Goal: Task Accomplishment & Management: Complete application form

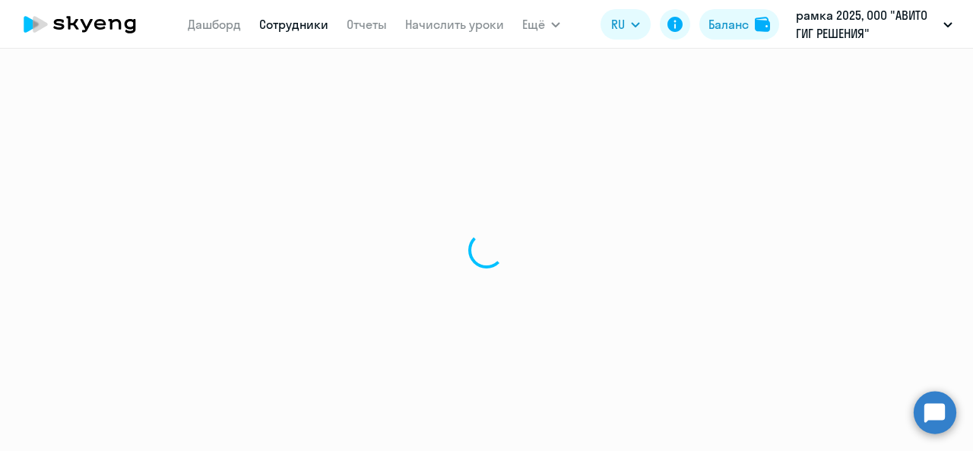
select select "30"
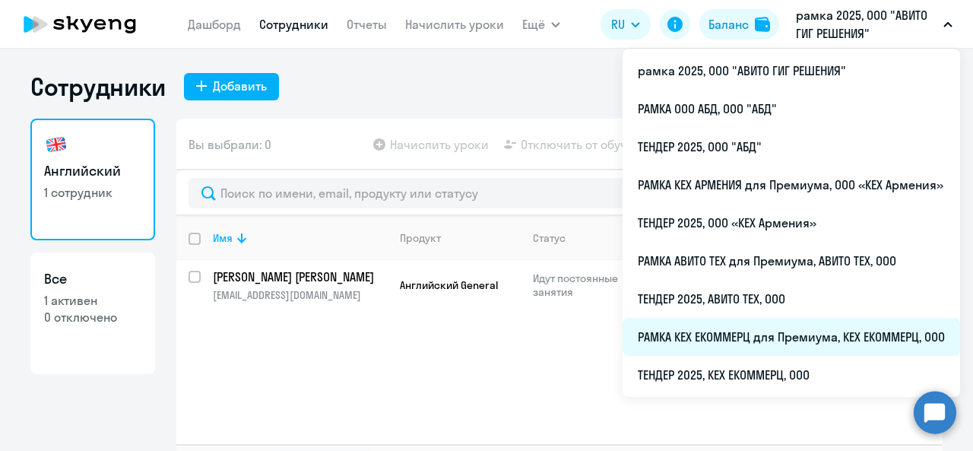
click at [739, 334] on li "РАМКА КЕХ ЕКОММЕРЦ для Премиума, КЕХ ЕКОММЕРЦ, ООО" at bounding box center [790, 337] width 337 height 38
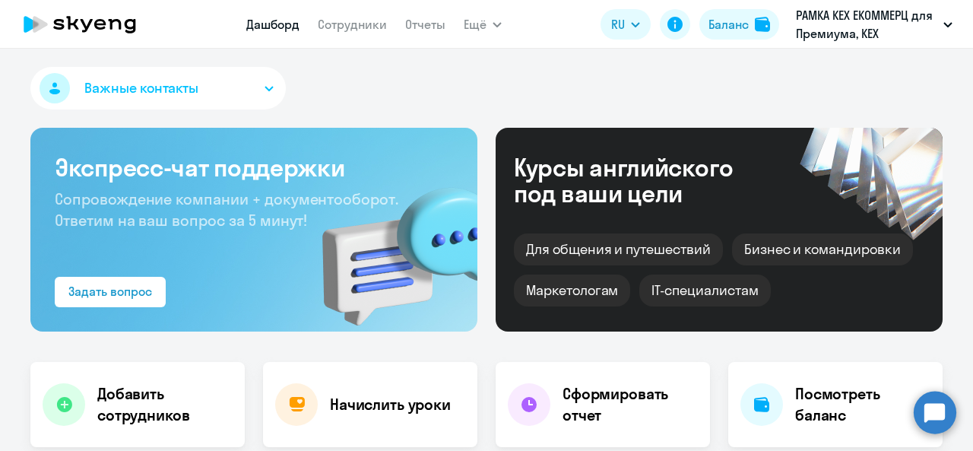
select select "30"
click at [333, 23] on link "Сотрудники" at bounding box center [352, 24] width 69 height 15
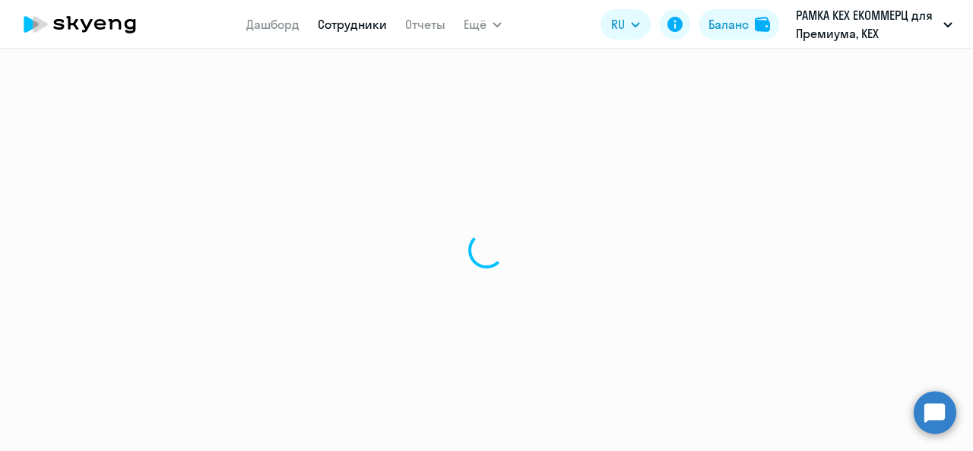
select select "30"
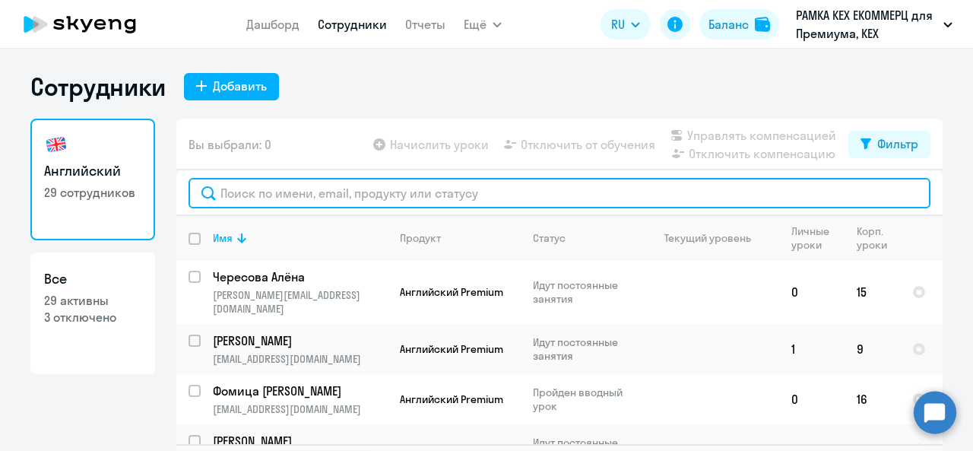
click at [315, 196] on input "text" at bounding box center [559, 193] width 742 height 30
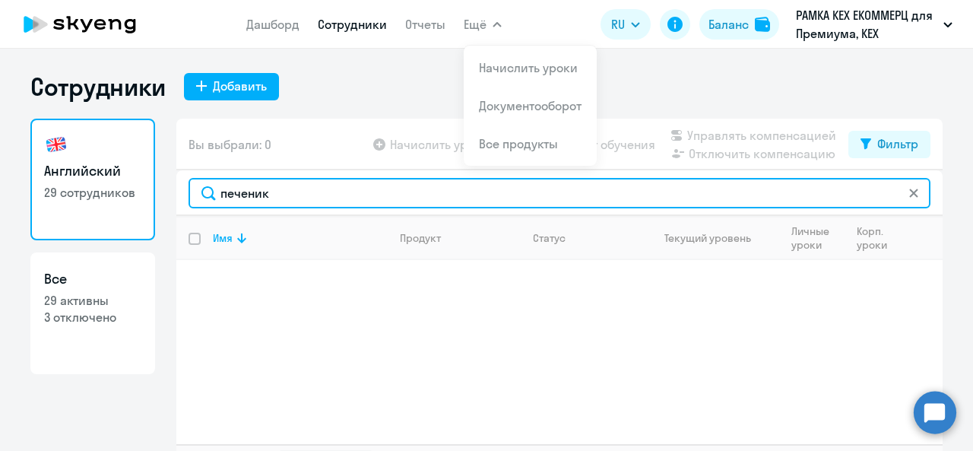
drag, startPoint x: 271, startPoint y: 203, endPoint x: 176, endPoint y: 204, distance: 94.2
click at [176, 204] on div "печеник" at bounding box center [559, 193] width 766 height 46
paste input "[EMAIL_ADDRESS][DOMAIN_NAME]"
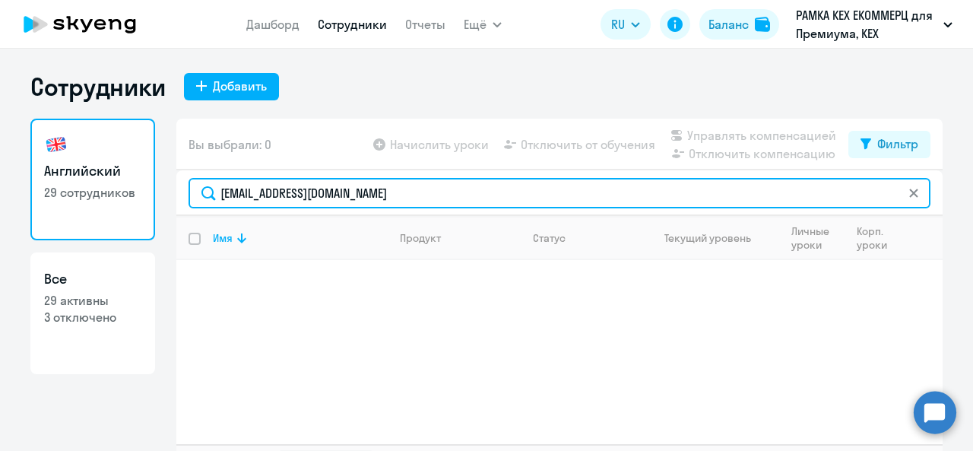
type input "[EMAIL_ADDRESS][DOMAIN_NAME]"
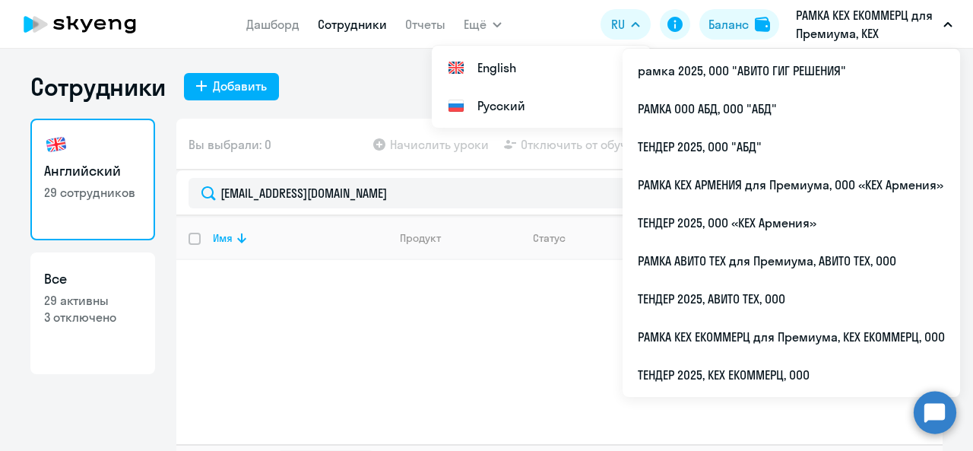
click at [896, 26] on p "РАМКА КЕХ ЕКОММЕРЦ для Премиума, КЕХ ЕКОММЕРЦ, ООО" at bounding box center [866, 24] width 141 height 36
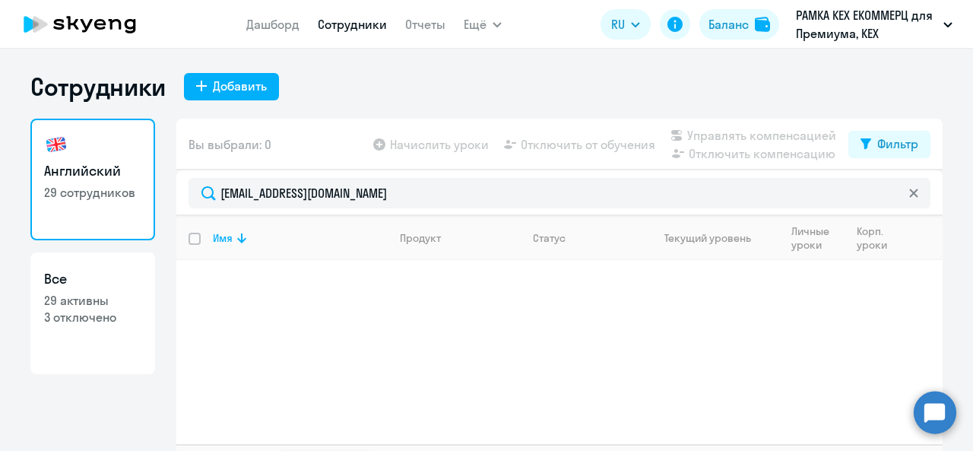
click at [896, 26] on p "РАМКА КЕХ ЕКОММЕРЦ для Премиума, КЕХ ЕКОММЕРЦ, ООО" at bounding box center [866, 24] width 141 height 36
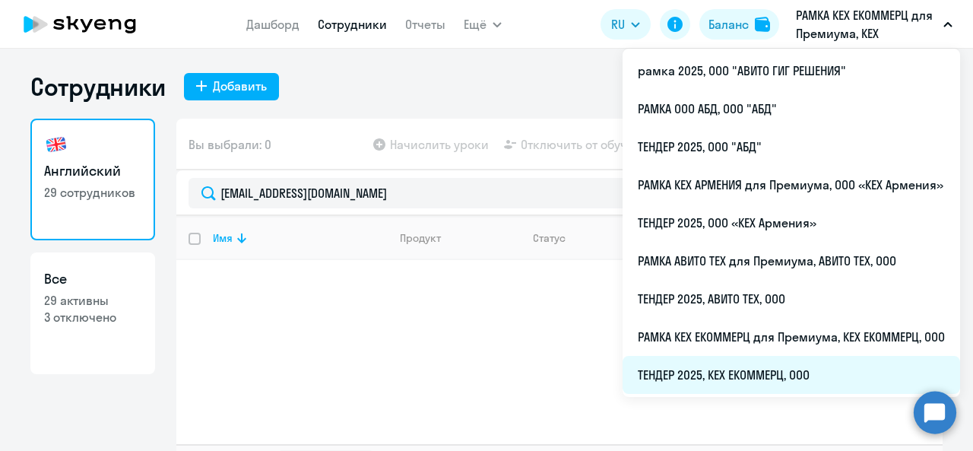
click at [726, 372] on li "ТЕНДЕР 2025, КЕХ ЕКОММЕРЦ, ООО" at bounding box center [790, 375] width 337 height 38
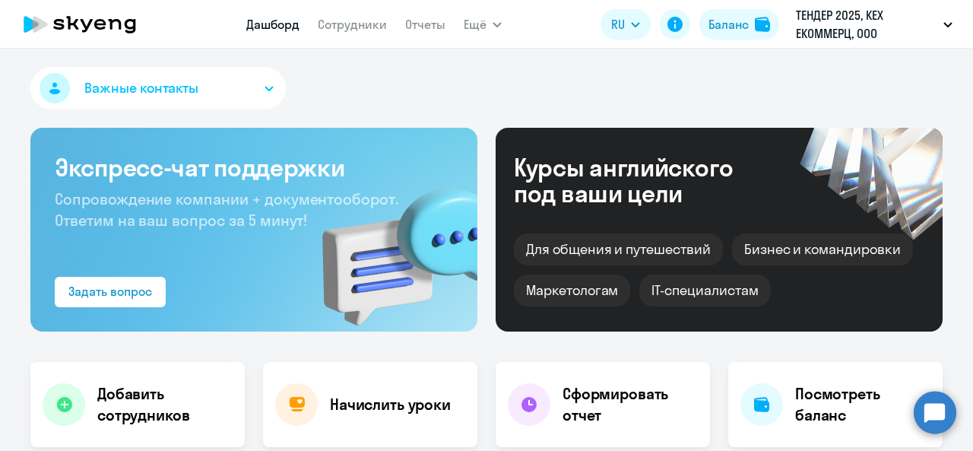
select select "30"
click at [336, 21] on link "Сотрудники" at bounding box center [352, 24] width 69 height 15
select select "30"
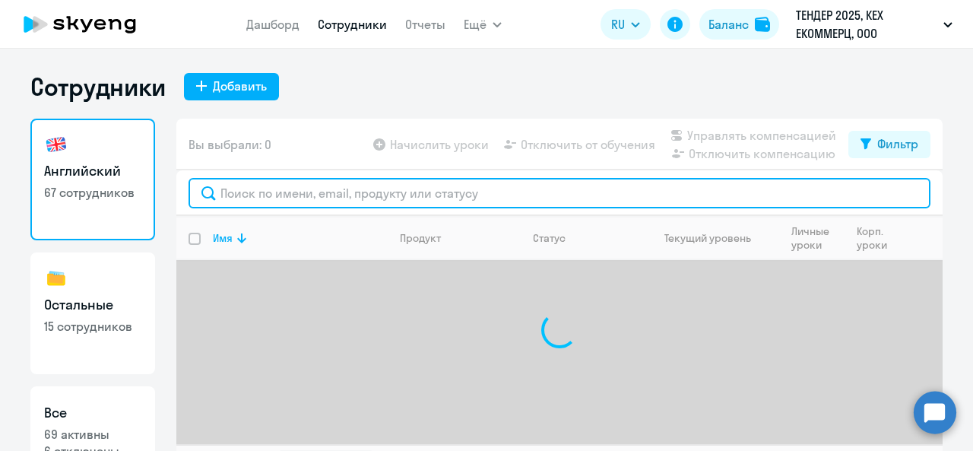
click at [256, 194] on input "text" at bounding box center [559, 193] width 742 height 30
paste input "[EMAIL_ADDRESS][DOMAIN_NAME]"
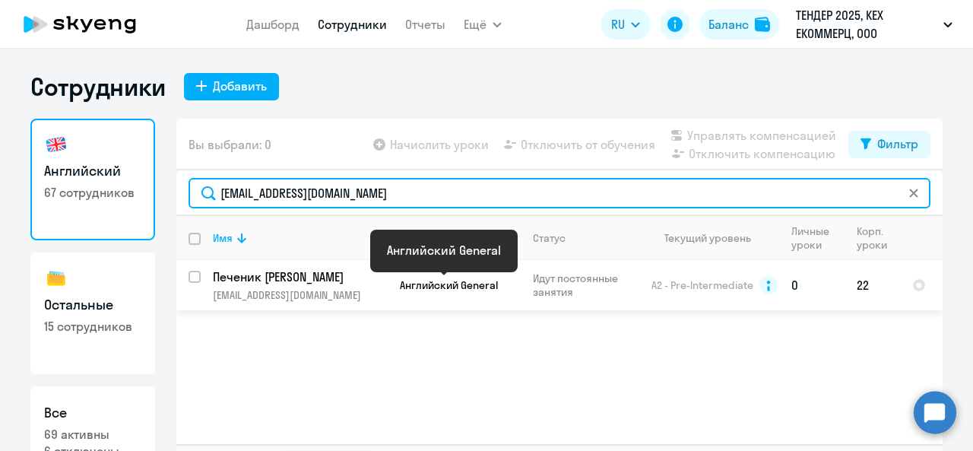
type input "[EMAIL_ADDRESS][DOMAIN_NAME]"
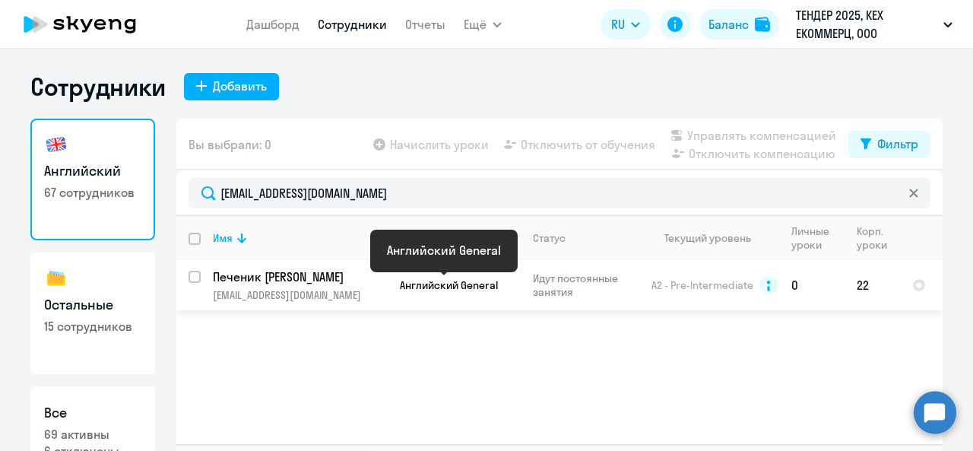
click at [422, 287] on span "Английский General" at bounding box center [449, 285] width 98 height 14
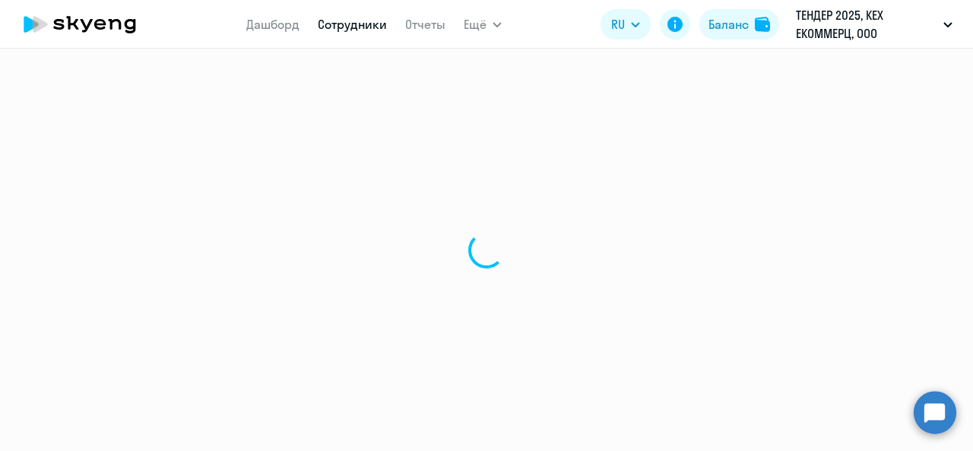
select select "english"
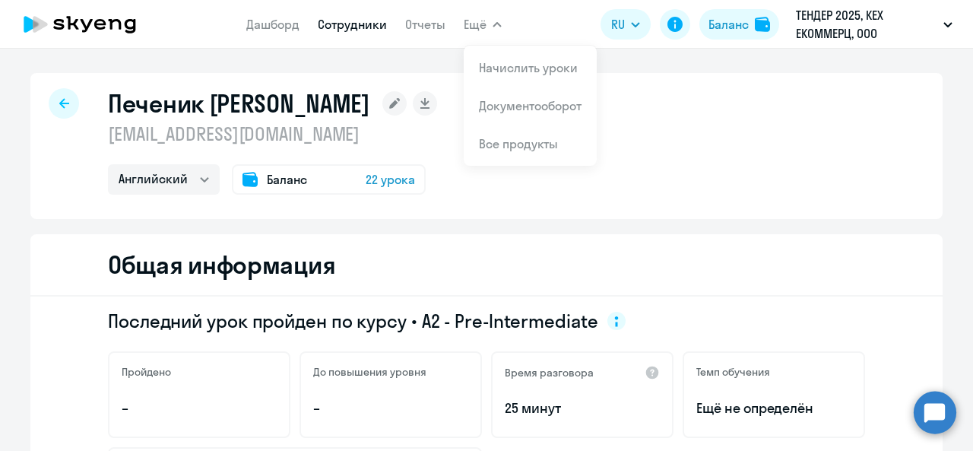
click at [391, 182] on span "22 урока" at bounding box center [390, 179] width 49 height 18
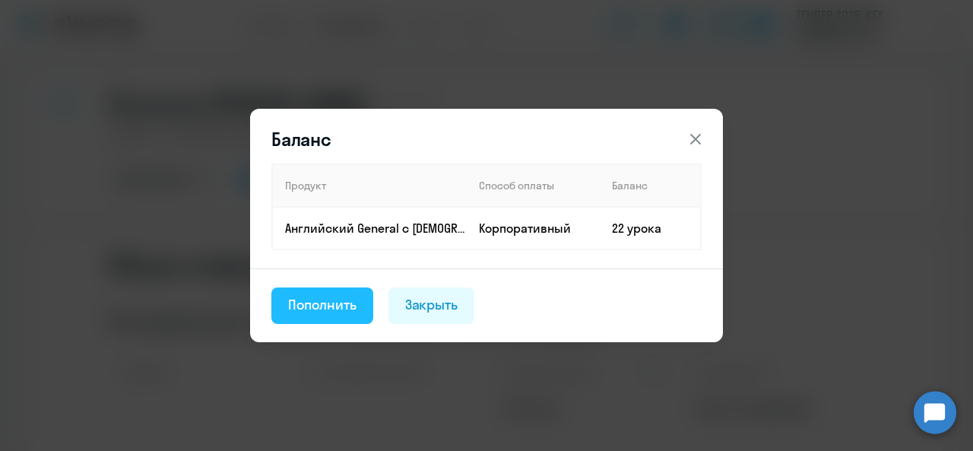
click at [347, 297] on div "Пополнить" at bounding box center [322, 305] width 68 height 20
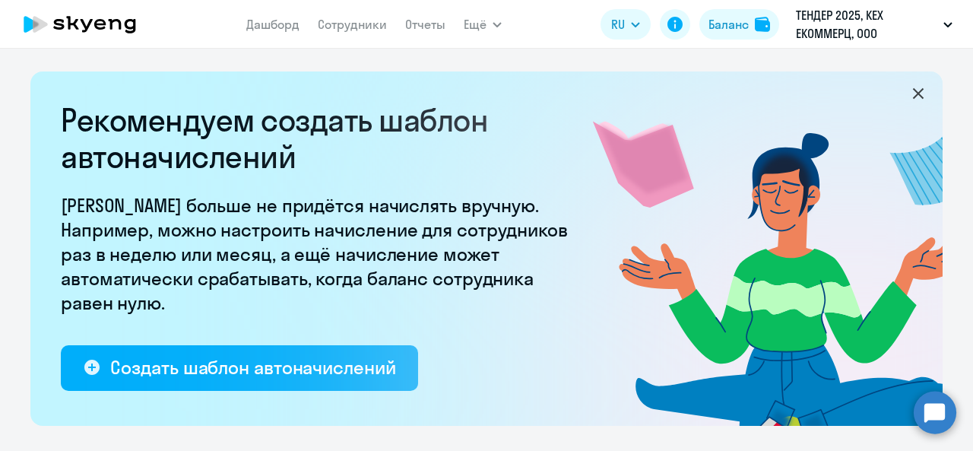
select select "10"
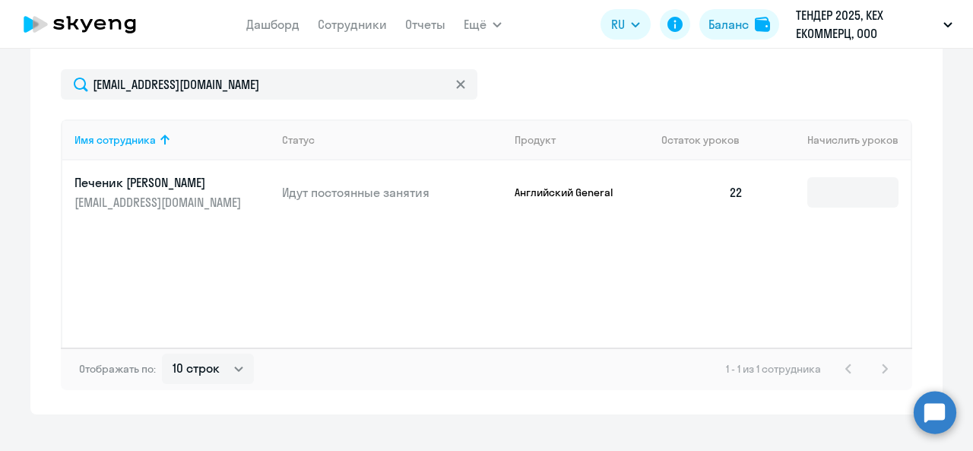
scroll to position [644, 0]
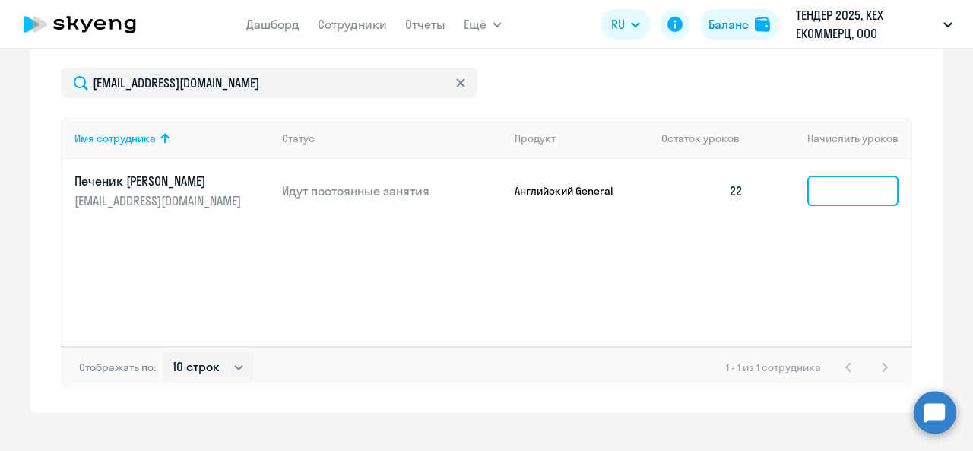
click at [848, 188] on input at bounding box center [852, 191] width 91 height 30
type input "5"
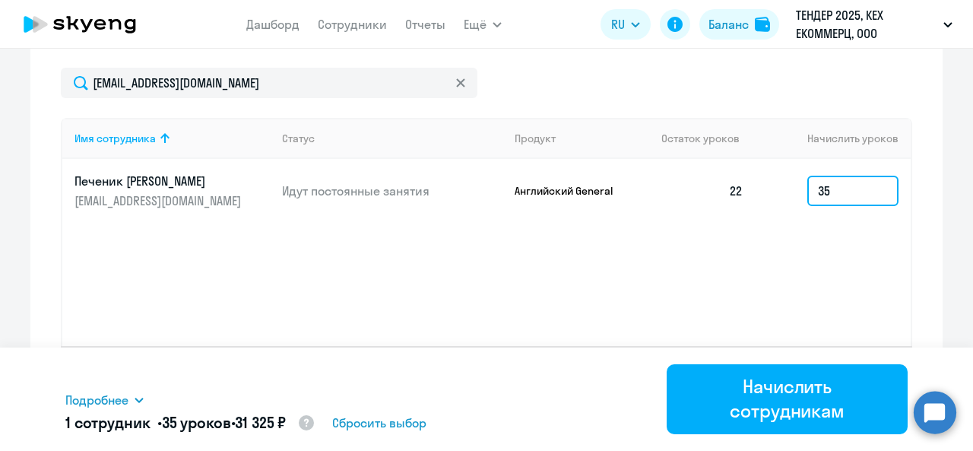
click at [834, 192] on input "35" at bounding box center [852, 191] width 91 height 30
type input "3"
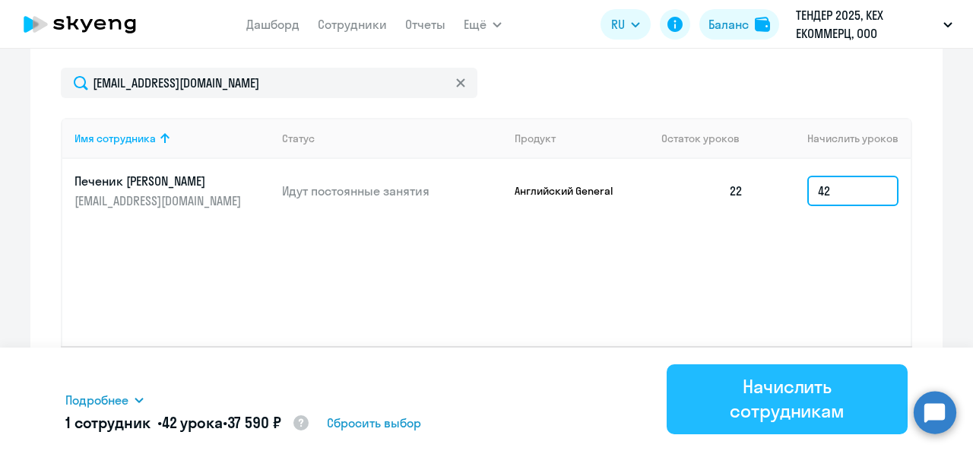
type input "42"
click at [728, 382] on div "Начислить сотрудникам" at bounding box center [787, 398] width 198 height 49
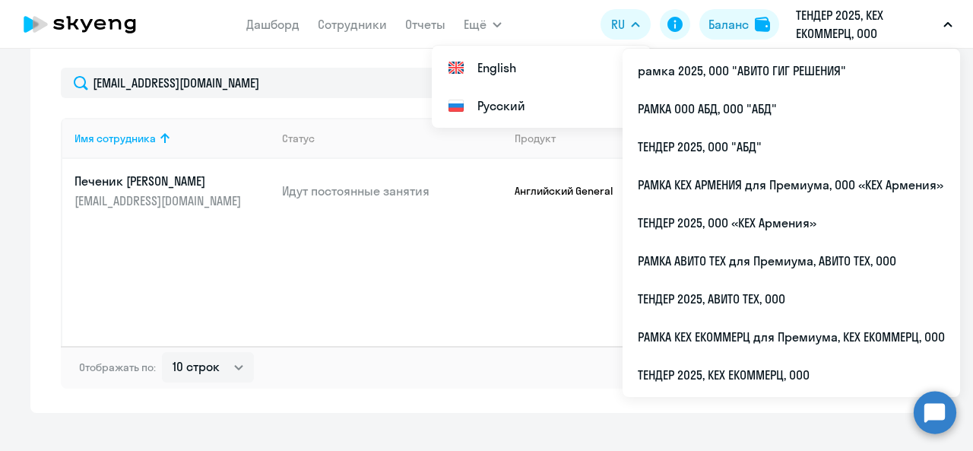
click at [847, 32] on p "ТЕНДЕР 2025, КЕХ ЕКОММЕРЦ, ООО" at bounding box center [866, 24] width 141 height 36
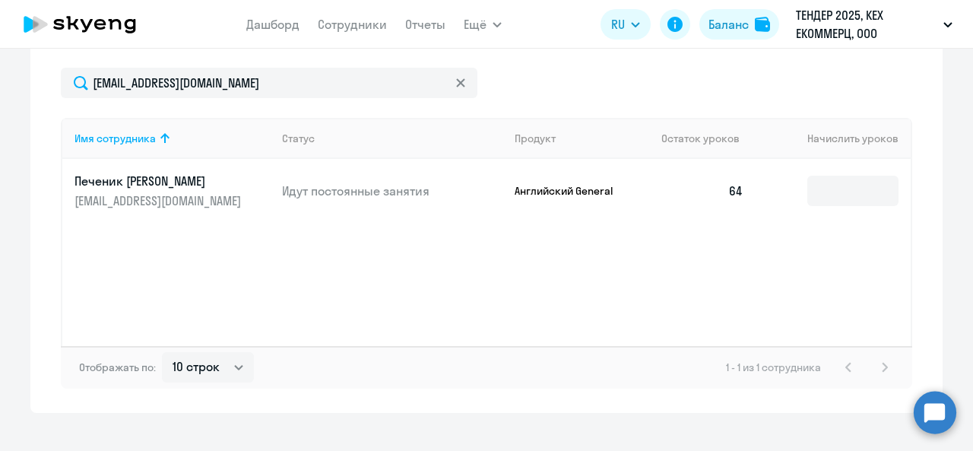
click at [839, 30] on p "ТЕНДЕР 2025, КЕХ ЕКОММЕРЦ, ООО" at bounding box center [866, 24] width 141 height 36
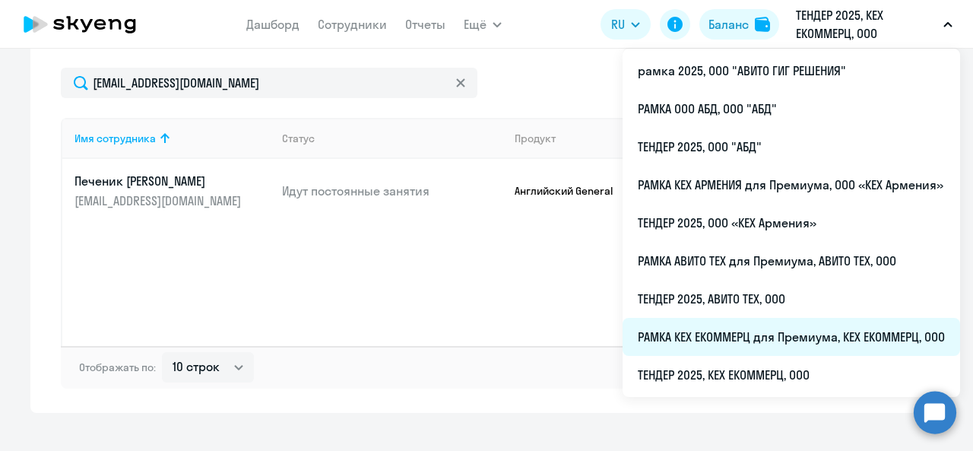
click at [725, 352] on li "РАМКА КЕХ ЕКОММЕРЦ для Премиума, КЕХ ЕКОММЕРЦ, ООО" at bounding box center [790, 337] width 337 height 38
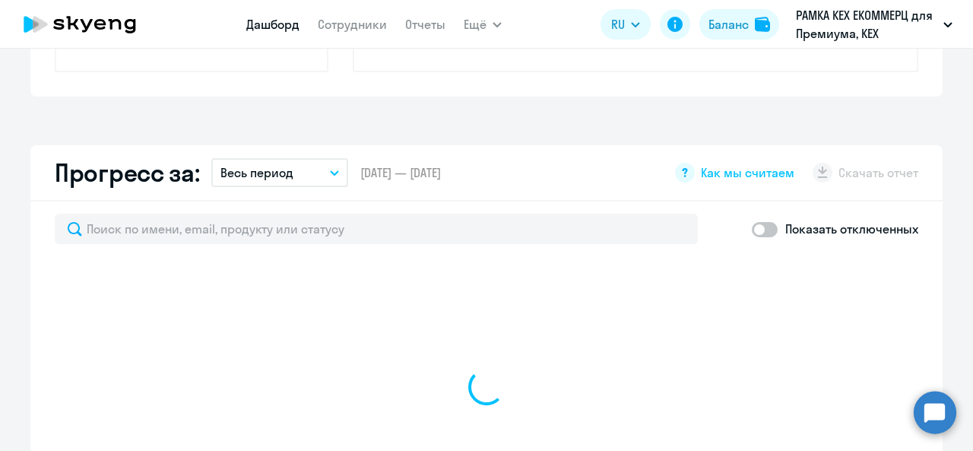
scroll to position [781, 0]
select select "30"
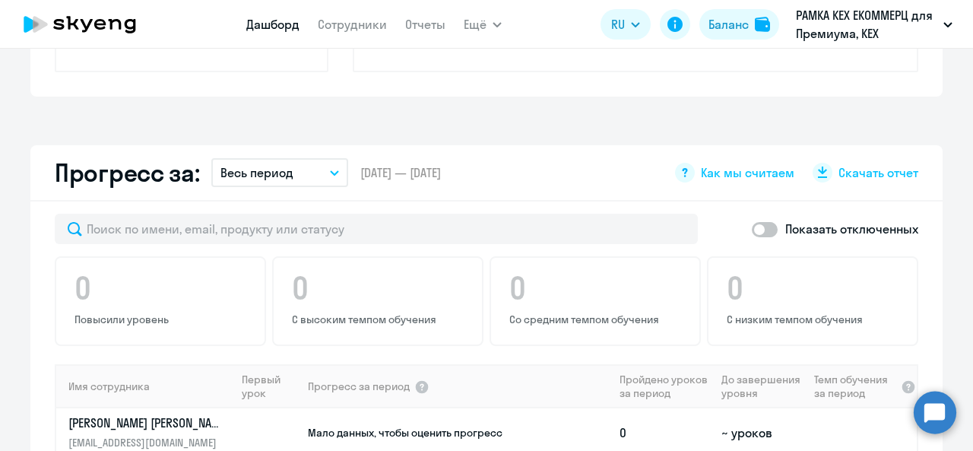
click at [342, 33] on nav "Дашборд Сотрудники Отчеты" at bounding box center [345, 24] width 199 height 30
click at [337, 27] on link "Сотрудники" at bounding box center [352, 24] width 69 height 15
select select "30"
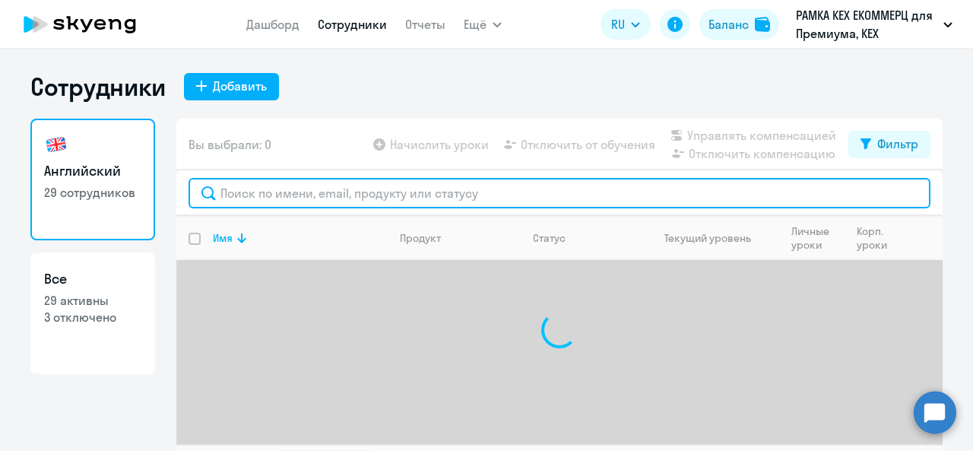
click at [285, 195] on input "text" at bounding box center [559, 193] width 742 height 30
paste input "[EMAIL_ADDRESS][DOMAIN_NAME]"
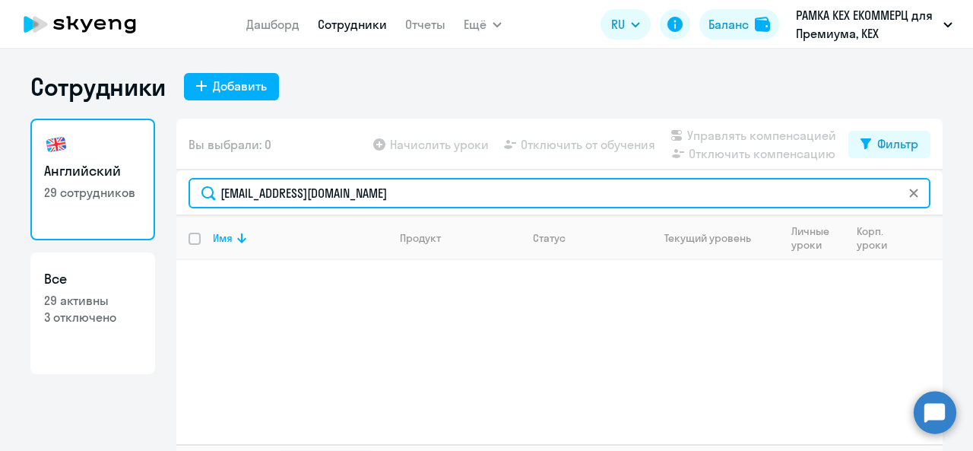
type input "[EMAIL_ADDRESS][DOMAIN_NAME]"
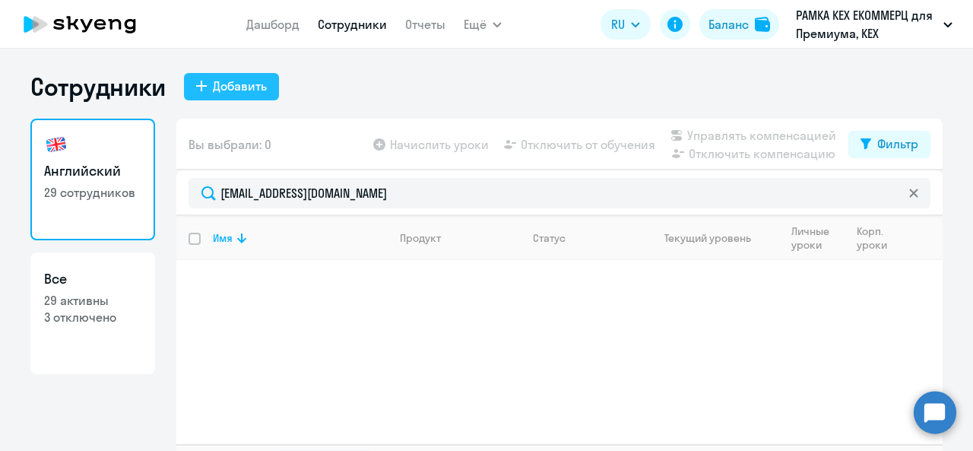
click at [196, 81] on icon at bounding box center [201, 86] width 11 height 11
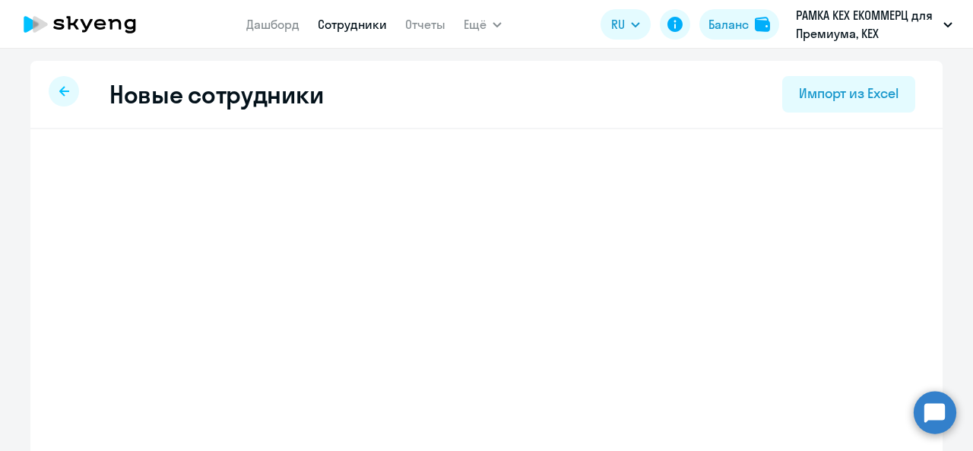
select select "english_adult_not_native_speaker_premium"
select select "3"
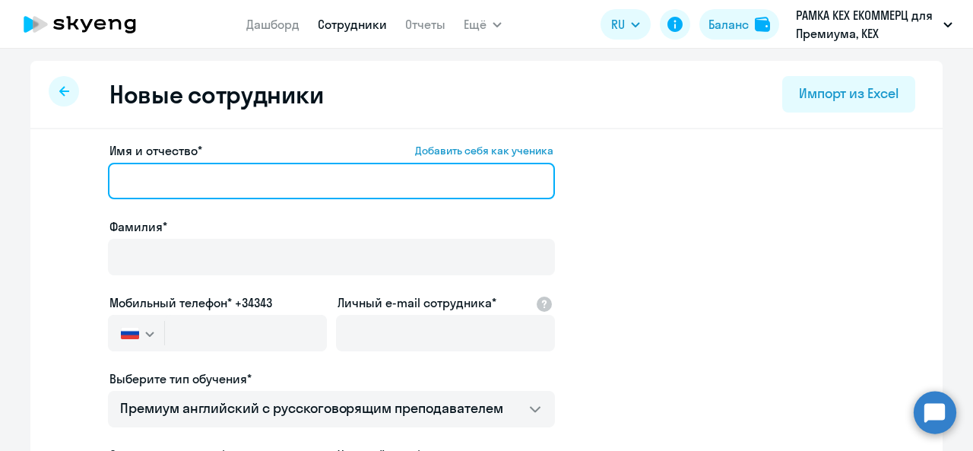
click at [223, 178] on input "Имя и отчество* Добавить себя как ученика" at bounding box center [331, 181] width 447 height 36
paste input "[PERSON_NAME]"
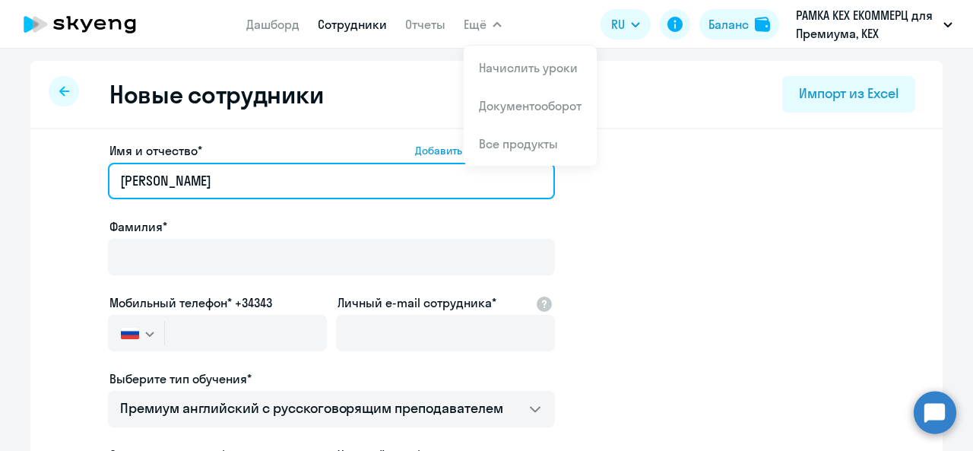
type input "[PERSON_NAME]"
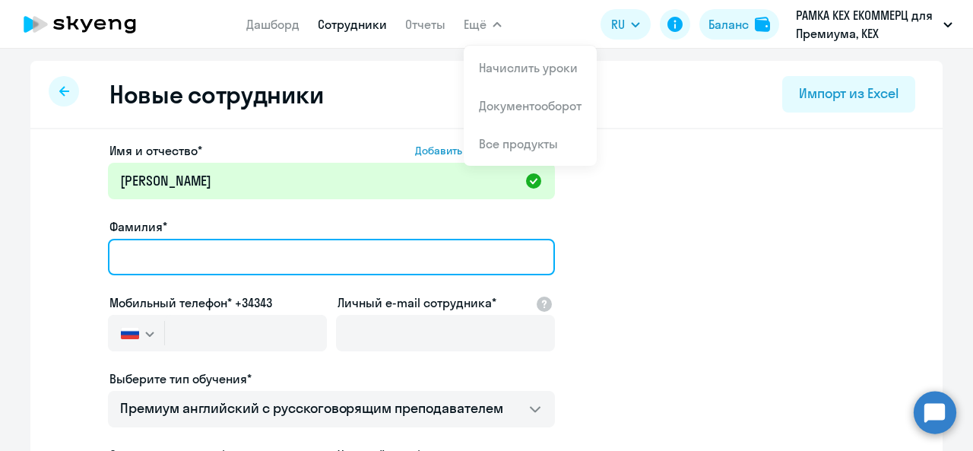
click at [258, 263] on input "Фамилия*" at bounding box center [331, 257] width 447 height 36
paste input "[PERSON_NAME]"
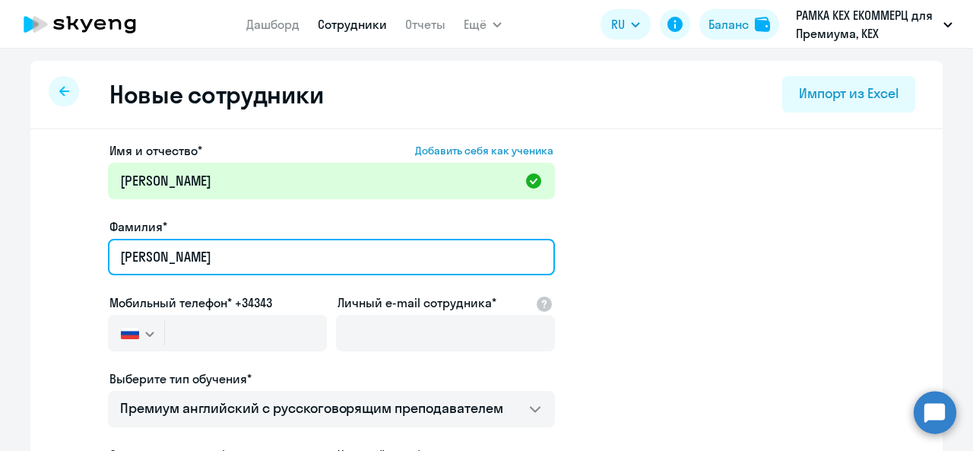
type input "[PERSON_NAME]"
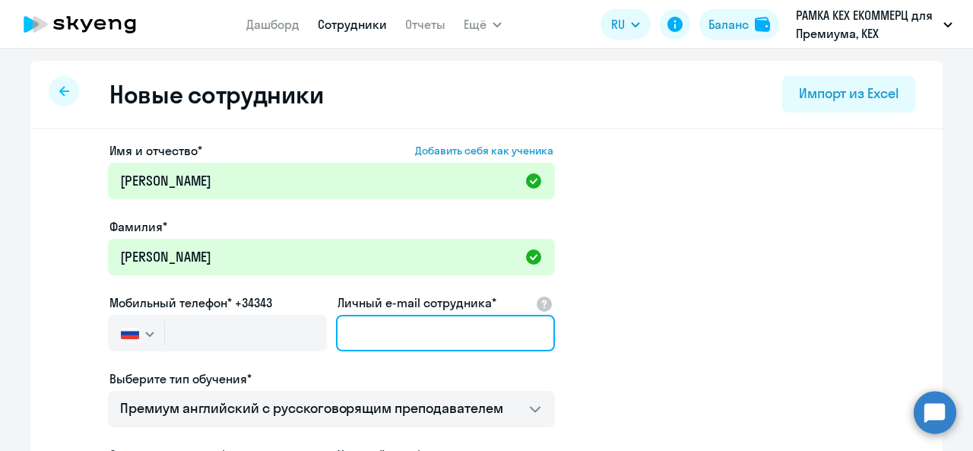
click at [392, 320] on input "Личный e-mail сотрудника*" at bounding box center [445, 333] width 219 height 36
paste input "[EMAIL_ADDRESS][DOMAIN_NAME]"
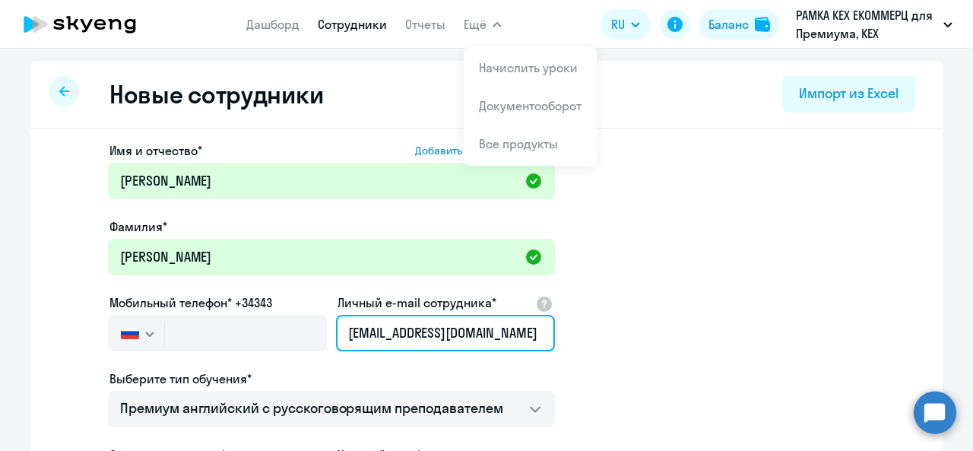
type input "[EMAIL_ADDRESS][DOMAIN_NAME]"
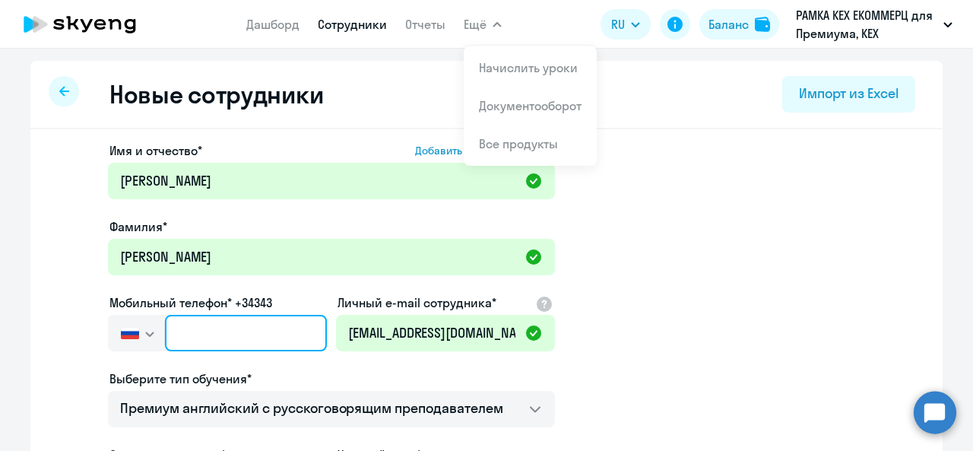
click at [248, 341] on input "text" at bounding box center [246, 333] width 162 height 36
paste input "[PHONE_NUMBER]"
type input "[PHONE_NUMBER]"
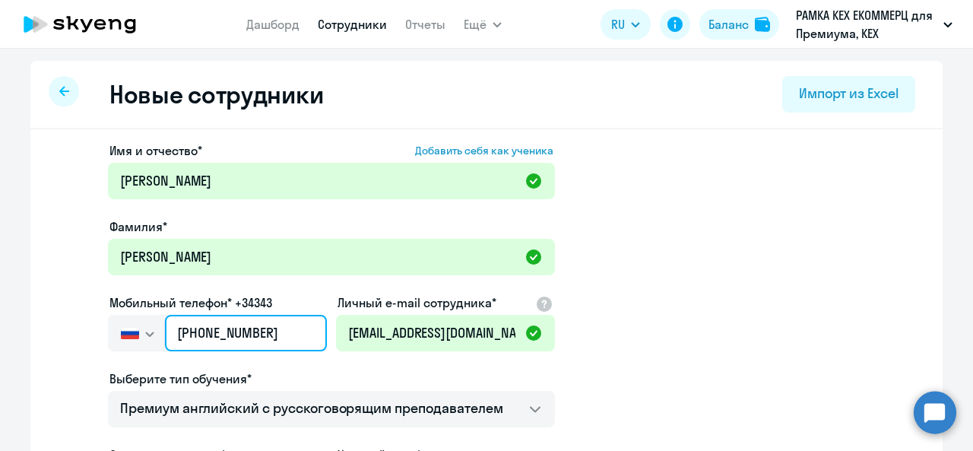
scroll to position [205, 0]
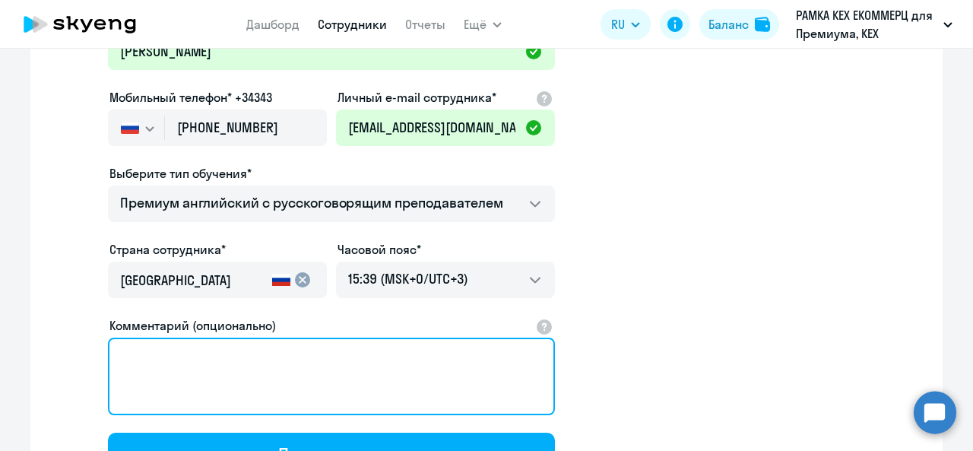
click at [397, 385] on textarea "Комментарий (опционально)" at bounding box center [331, 376] width 447 height 78
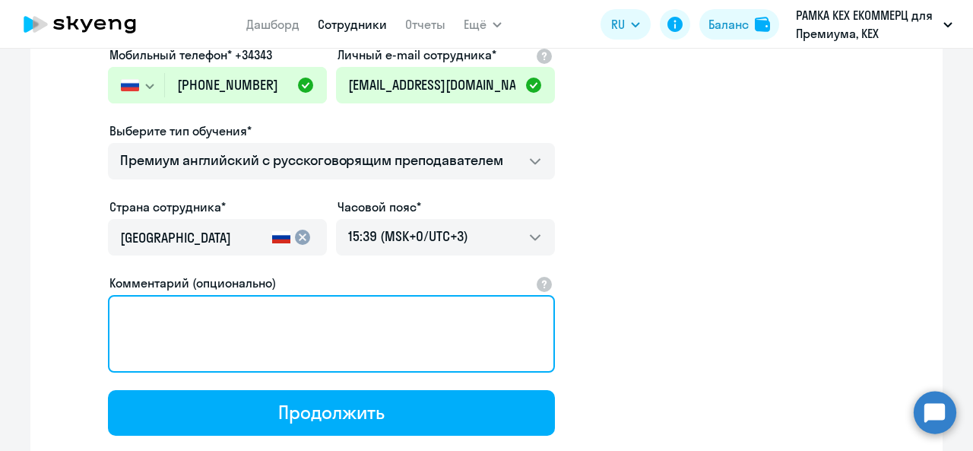
scroll to position [248, 0]
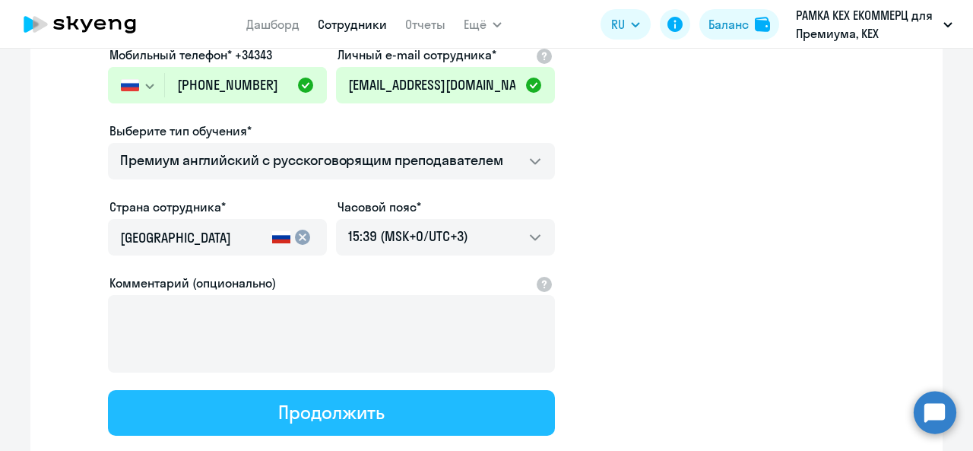
click at [394, 395] on button "Продолжить" at bounding box center [331, 413] width 447 height 46
select select "english_adult_not_native_speaker_premium"
select select "3"
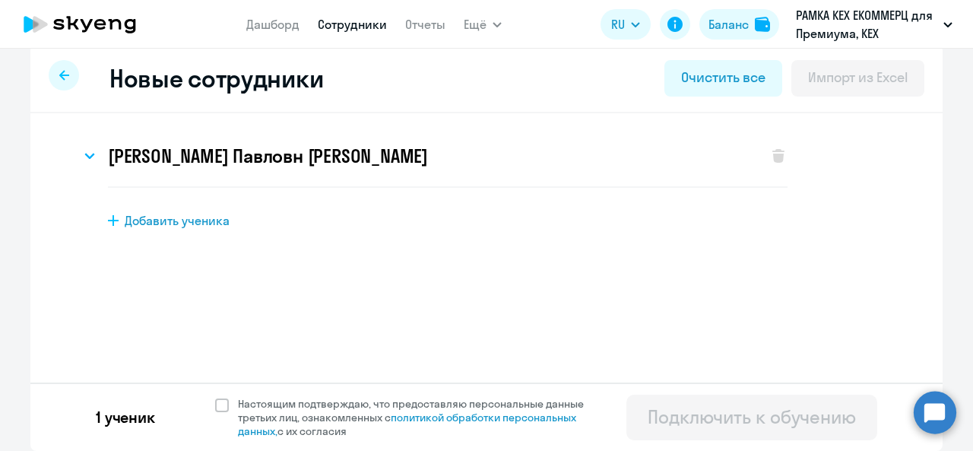
scroll to position [15, 0]
click at [217, 401] on span at bounding box center [222, 406] width 14 height 14
click at [215, 398] on input "Настоящим подтверждаю, что предоставляю персональные данные третьих лиц, ознако…" at bounding box center [214, 397] width 1 height 1
checkbox input "true"
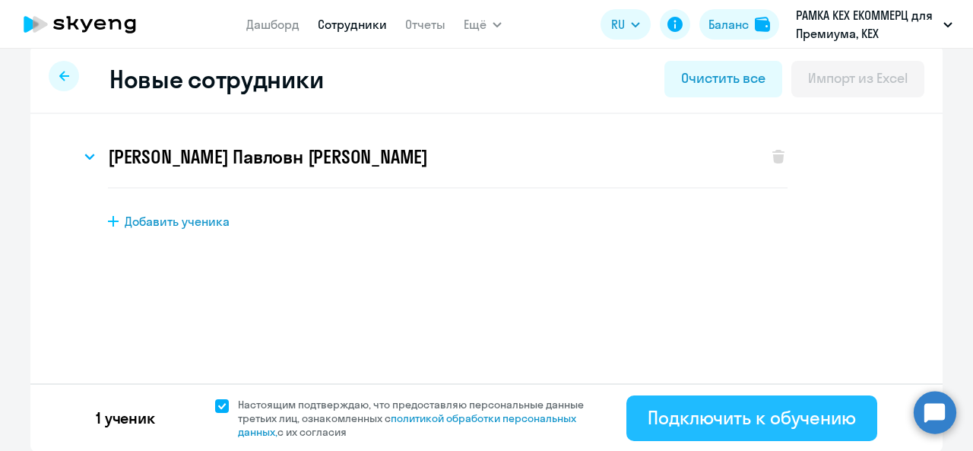
click at [679, 417] on div "Подключить к обучению" at bounding box center [752, 417] width 208 height 24
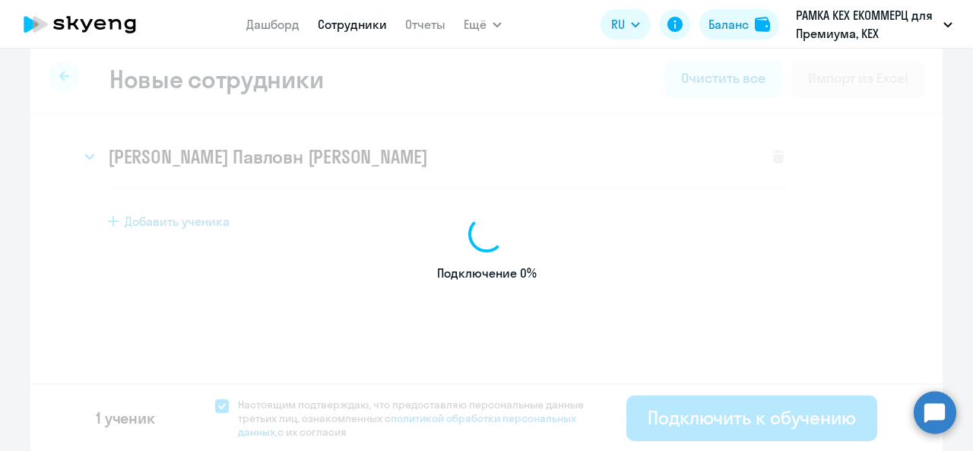
select select "english_adult_not_native_speaker_premium"
select select "3"
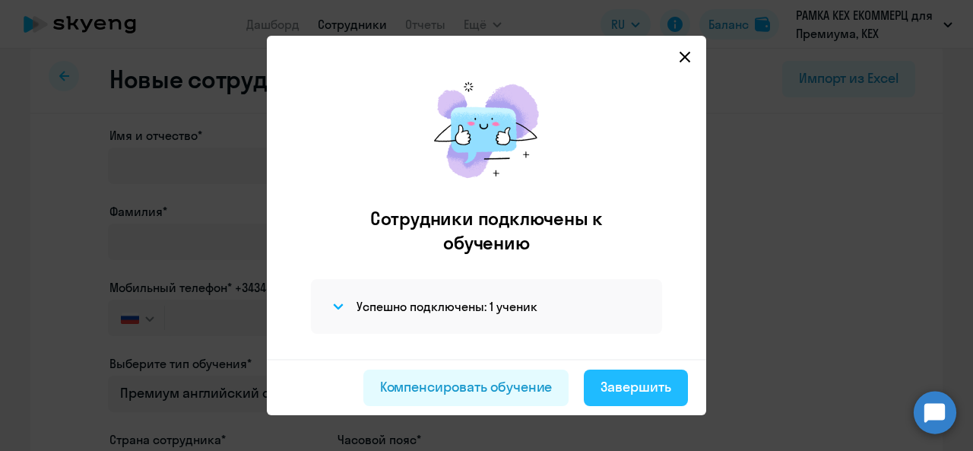
click at [645, 375] on button "Завершить" at bounding box center [636, 387] width 104 height 36
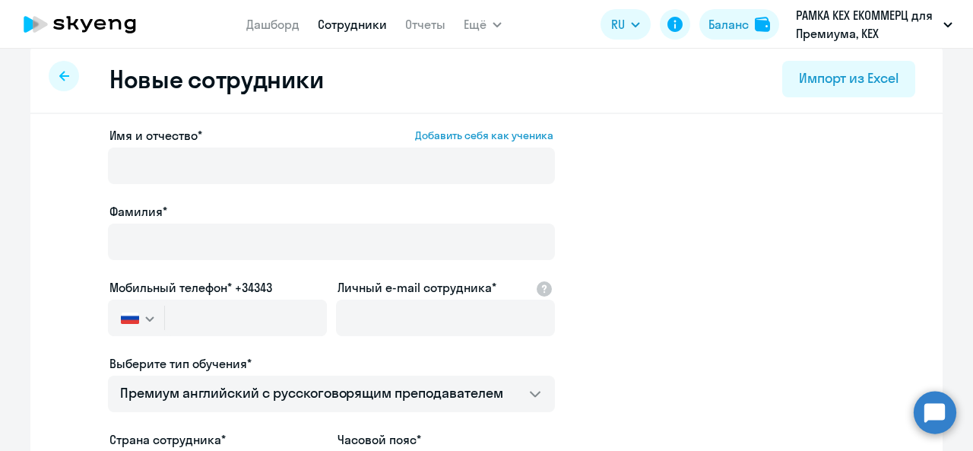
select select "30"
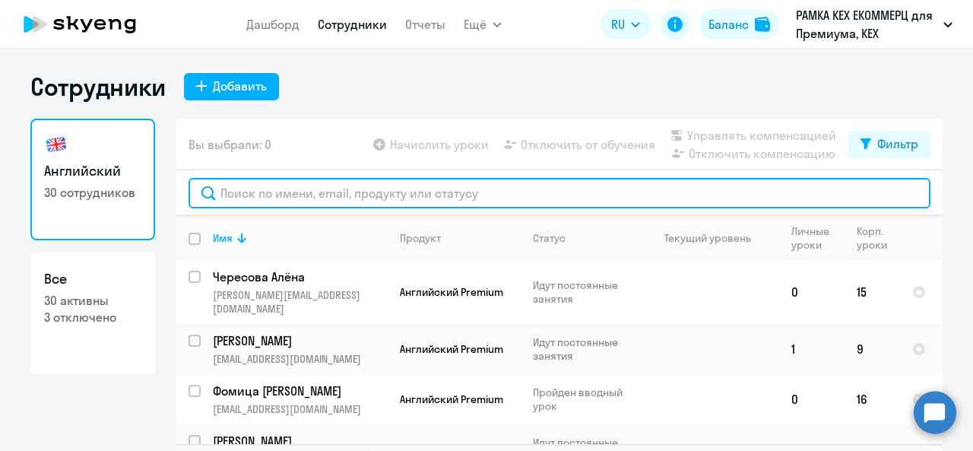
click at [292, 197] on input "text" at bounding box center [559, 193] width 742 height 30
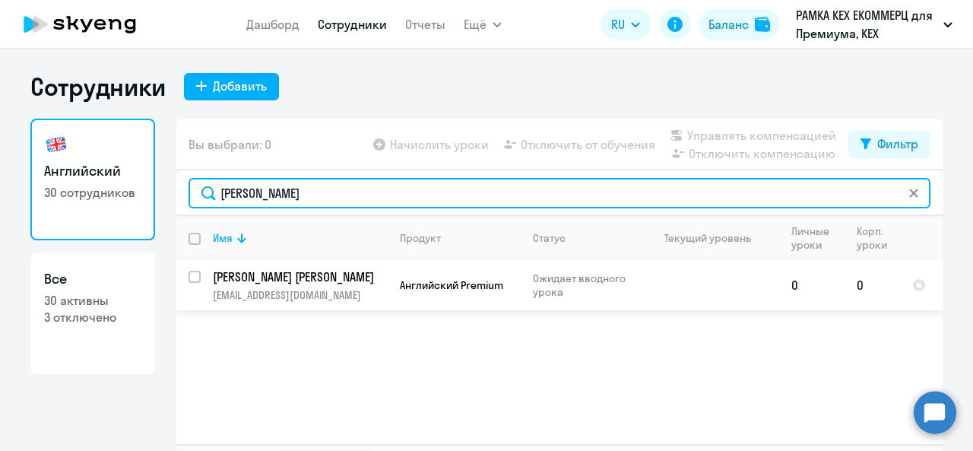
type input "[PERSON_NAME]"
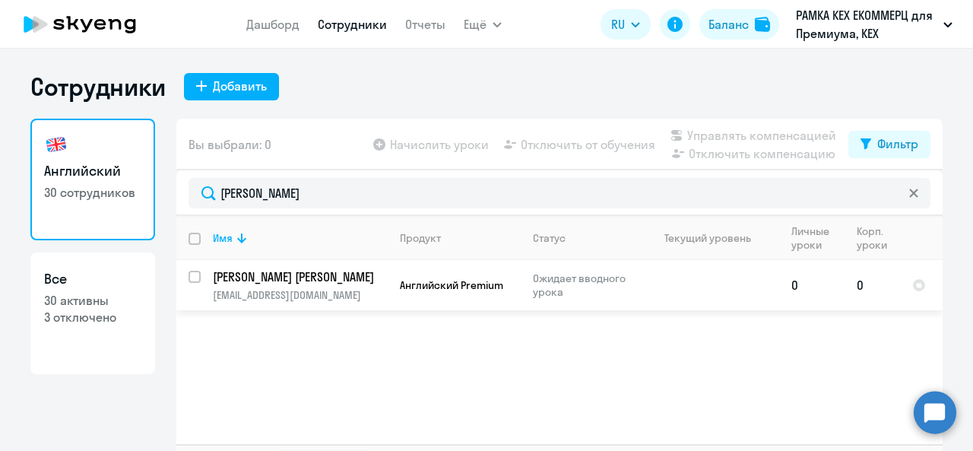
click at [390, 288] on td "Английский Premium" at bounding box center [454, 285] width 133 height 50
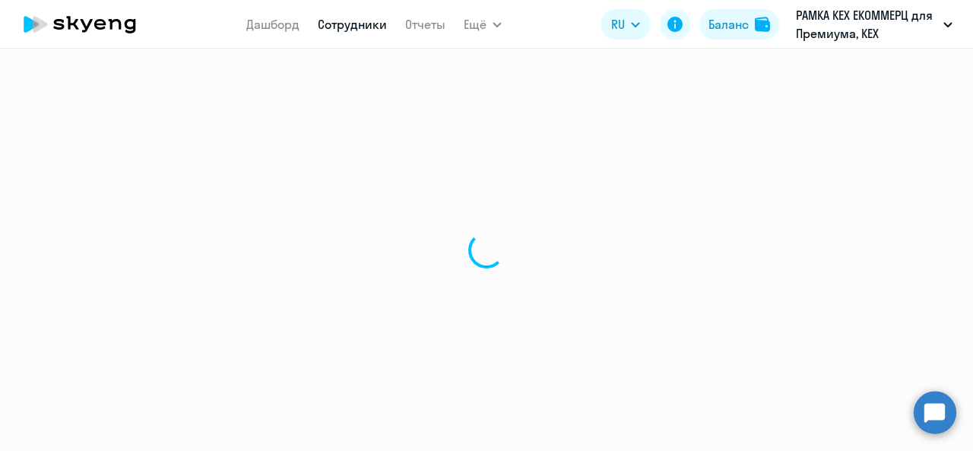
select select "english"
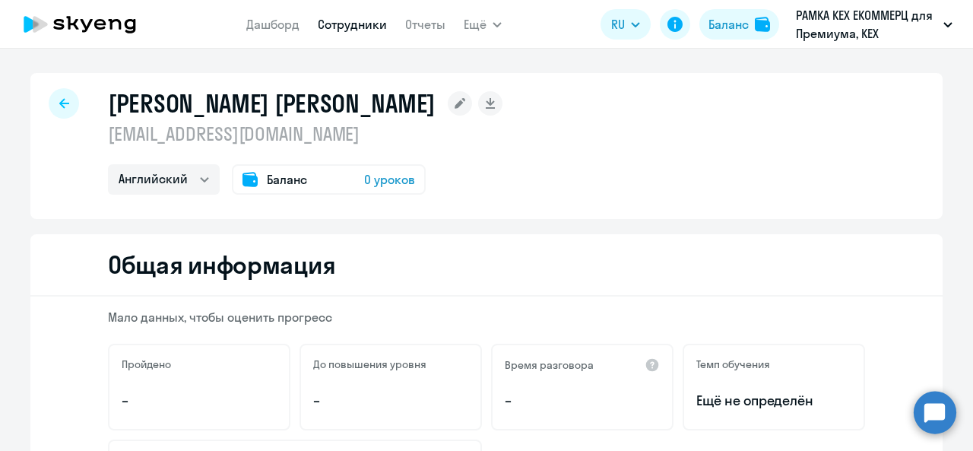
click at [323, 168] on div "Баланс 0 уроков" at bounding box center [329, 179] width 194 height 30
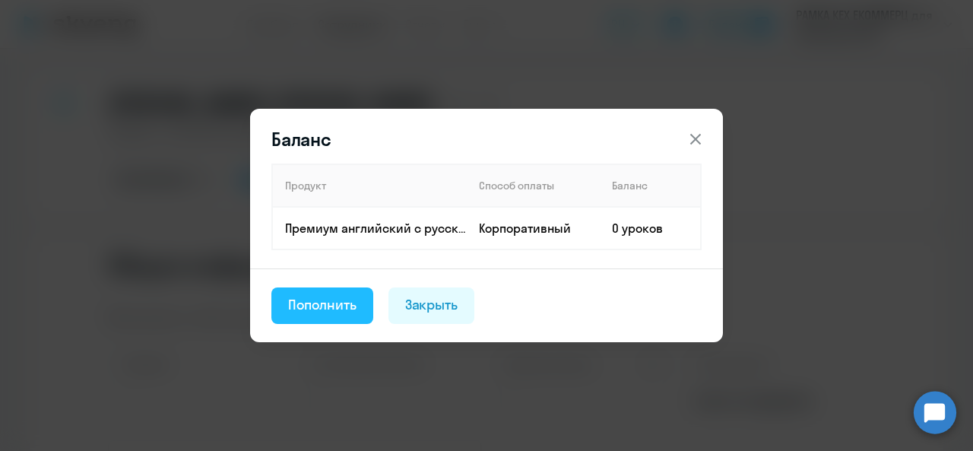
click at [328, 290] on button "Пополнить" at bounding box center [322, 305] width 102 height 36
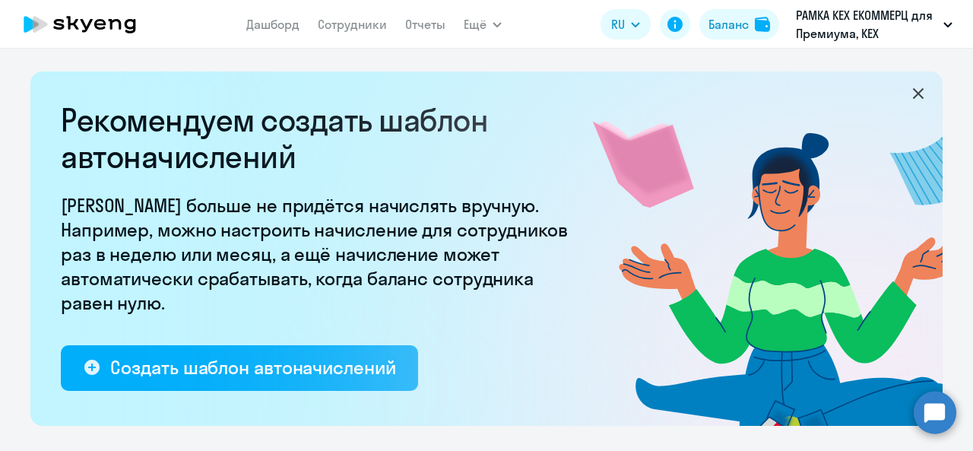
select select "10"
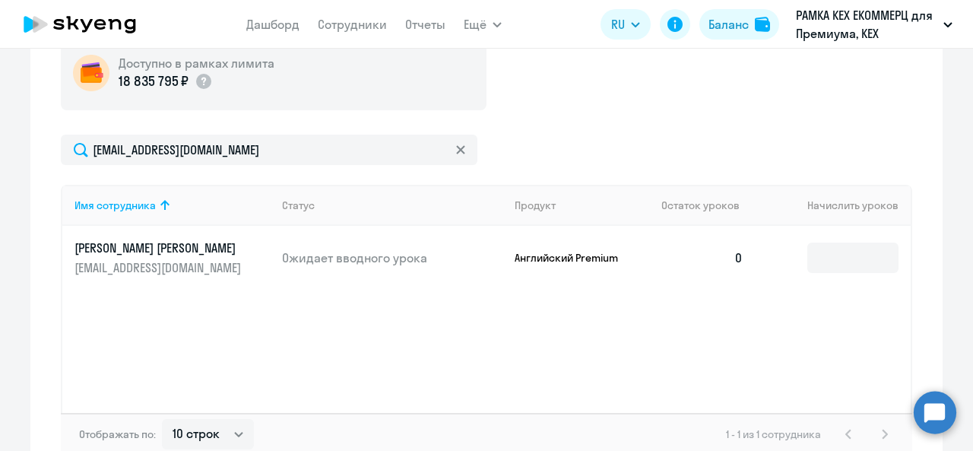
scroll to position [578, 0]
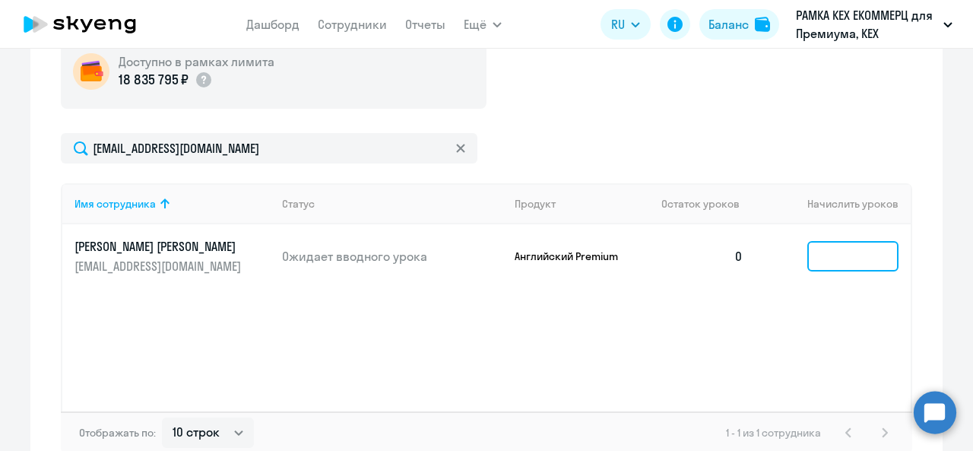
click at [831, 260] on input at bounding box center [852, 256] width 91 height 30
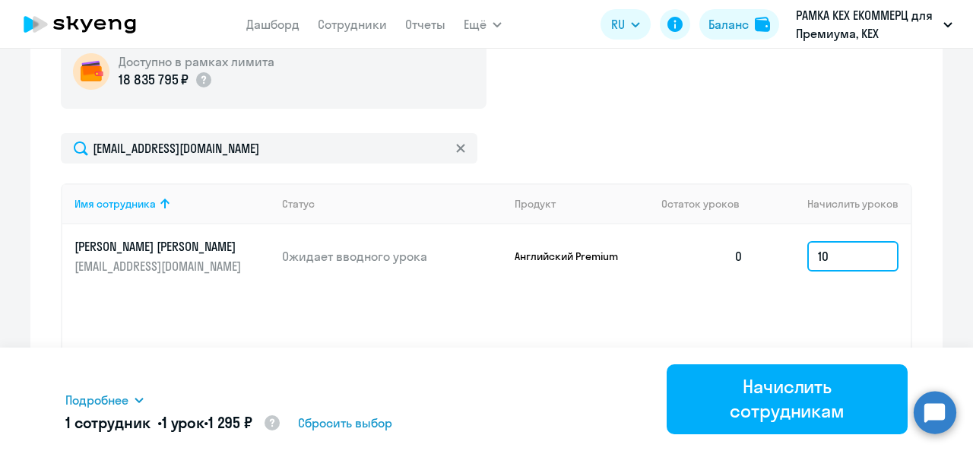
type input "1"
type input "9"
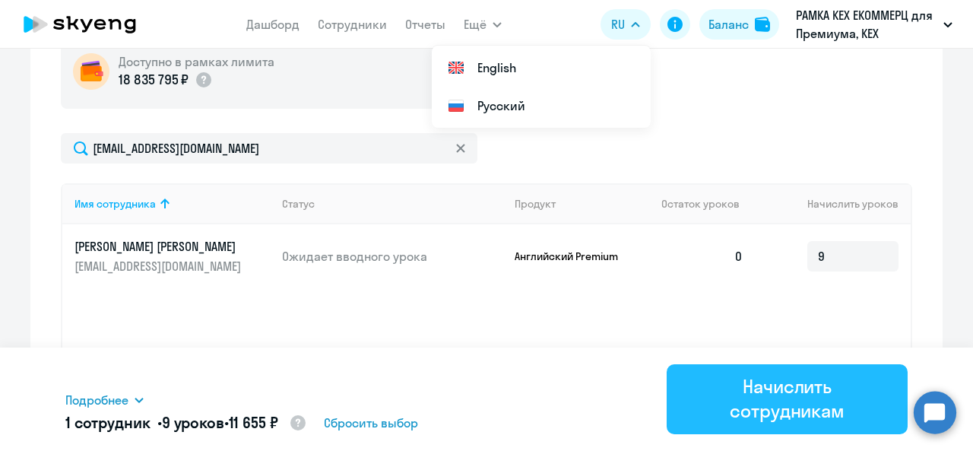
click at [800, 390] on div "Начислить сотрудникам" at bounding box center [787, 398] width 198 height 49
